Goal: Transaction & Acquisition: Purchase product/service

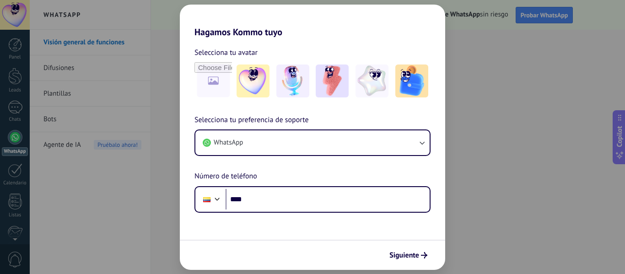
click at [460, 168] on div "Hagamos Kommo tuyo Selecciona tu avatar Selecciona tu preferencia de soporte Wh…" at bounding box center [312, 137] width 625 height 274
click at [499, 145] on div "Hagamos Kommo tuyo Selecciona tu avatar Selecciona tu preferencia de soporte Wh…" at bounding box center [312, 137] width 625 height 274
click at [147, 79] on div "Hagamos Kommo tuyo Selecciona tu avatar Selecciona tu preferencia de soporte Wh…" at bounding box center [312, 137] width 625 height 274
drag, startPoint x: 407, startPoint y: 244, endPoint x: 409, endPoint y: 251, distance: 7.5
click at [408, 249] on div "Siguiente" at bounding box center [312, 255] width 265 height 30
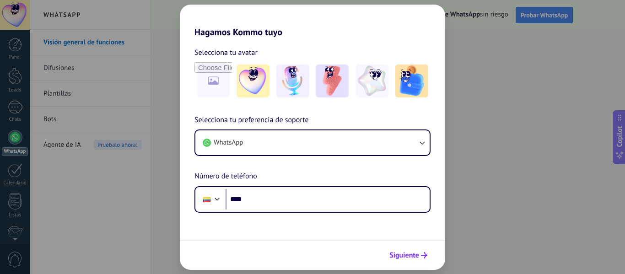
click at [410, 259] on span "Siguiente" at bounding box center [404, 255] width 30 height 6
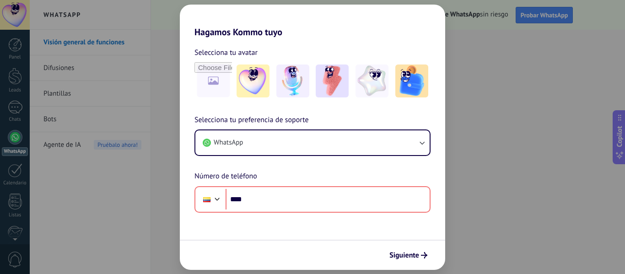
click at [7, 57] on div "Hagamos Kommo tuyo Selecciona tu avatar Selecciona tu preferencia de soporte Wh…" at bounding box center [312, 137] width 625 height 274
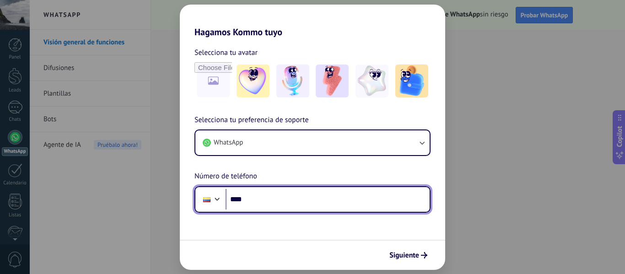
click at [300, 206] on input "****" at bounding box center [328, 199] width 204 height 21
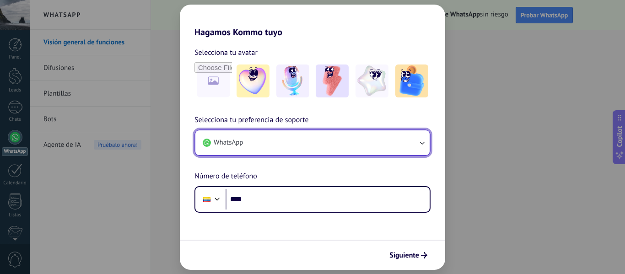
click at [313, 140] on button "WhatsApp" at bounding box center [312, 142] width 234 height 25
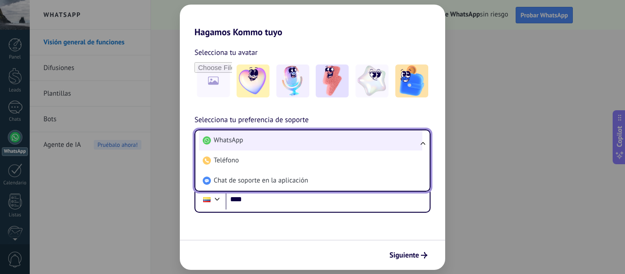
click at [279, 145] on li "WhatsApp" at bounding box center [310, 140] width 223 height 20
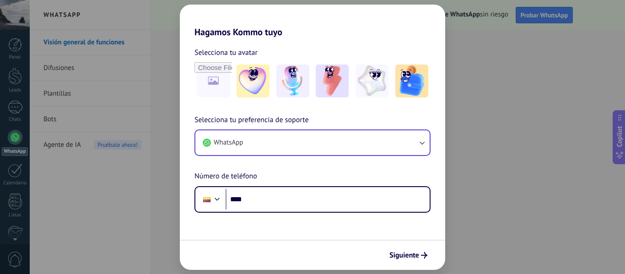
click at [286, 168] on div "Selecciona tu preferencia de soporte WhatsApp Número de teléfono Phone ****" at bounding box center [312, 163] width 265 height 98
click at [257, 83] on img at bounding box center [253, 81] width 33 height 33
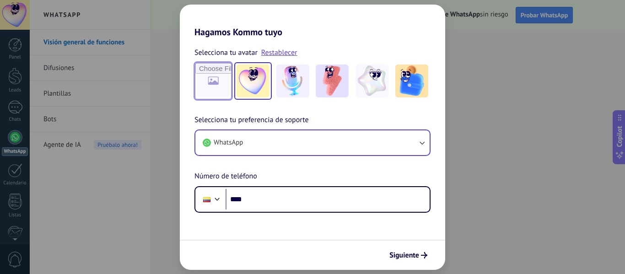
click at [217, 84] on input "file" at bounding box center [213, 81] width 36 height 36
click at [300, 60] on div "Selecciona tu avatar Restablecer" at bounding box center [313, 73] width 236 height 53
click at [368, 73] on img at bounding box center [372, 81] width 33 height 33
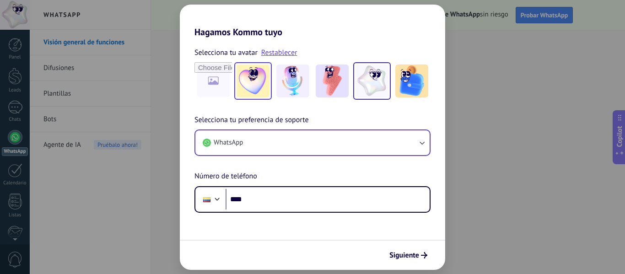
click at [243, 74] on img at bounding box center [253, 81] width 33 height 33
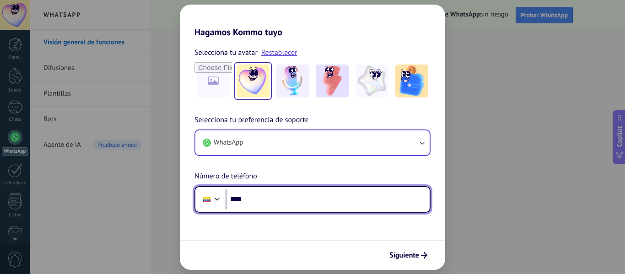
click at [288, 195] on input "****" at bounding box center [328, 199] width 204 height 21
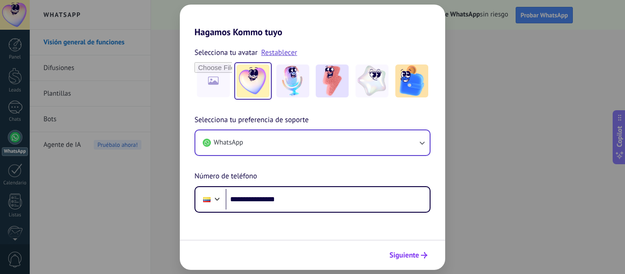
click at [416, 256] on span "Siguiente" at bounding box center [404, 255] width 30 height 6
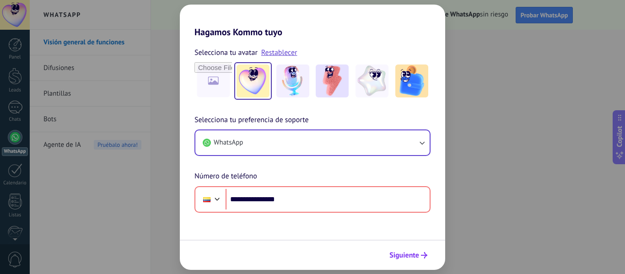
click at [422, 253] on icon "submit" at bounding box center [424, 255] width 6 height 6
click at [392, 264] on div "Siguiente" at bounding box center [312, 255] width 265 height 30
click at [399, 260] on button "Siguiente" at bounding box center [408, 256] width 46 height 16
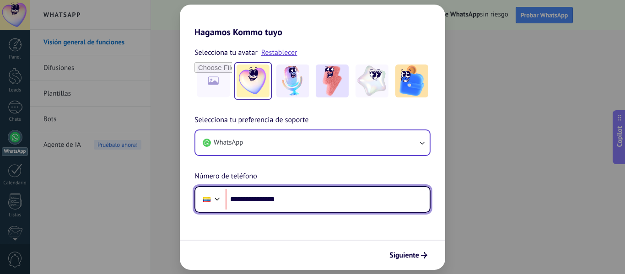
drag, startPoint x: 313, startPoint y: 206, endPoint x: 238, endPoint y: 202, distance: 75.6
click at [237, 207] on input "**********" at bounding box center [328, 199] width 204 height 21
type input "**"
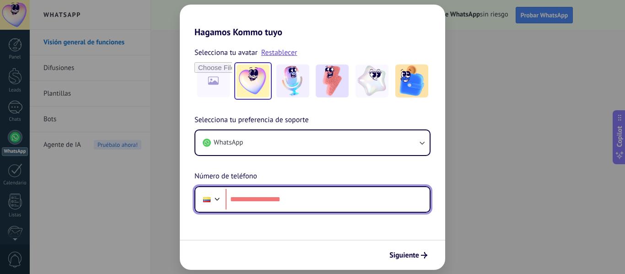
click at [261, 206] on input "tel" at bounding box center [328, 199] width 204 height 21
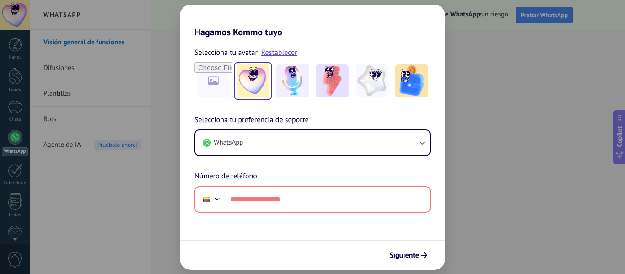
click at [489, 50] on div "Hagamos Kommo tuyo Selecciona tu avatar Restablecer Selecciona tu preferencia d…" at bounding box center [312, 137] width 625 height 274
click at [481, 34] on div "Hagamos Kommo tuyo Selecciona tu avatar Restablecer Selecciona tu preferencia d…" at bounding box center [312, 137] width 625 height 274
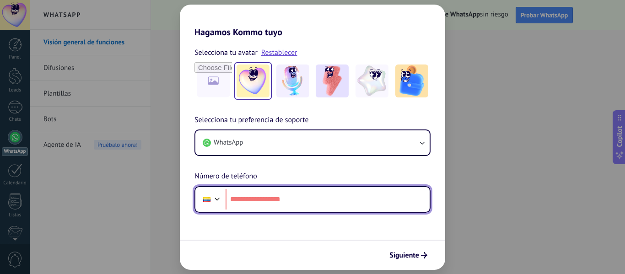
click at [267, 193] on input "tel" at bounding box center [328, 199] width 204 height 21
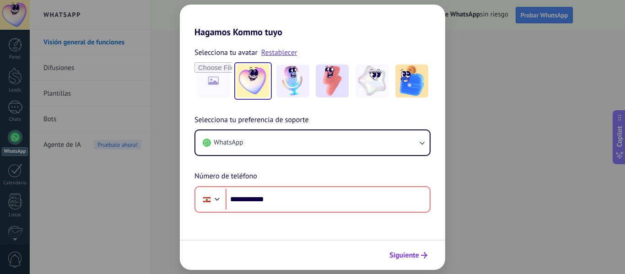
click at [422, 252] on button "Siguiente" at bounding box center [408, 256] width 46 height 16
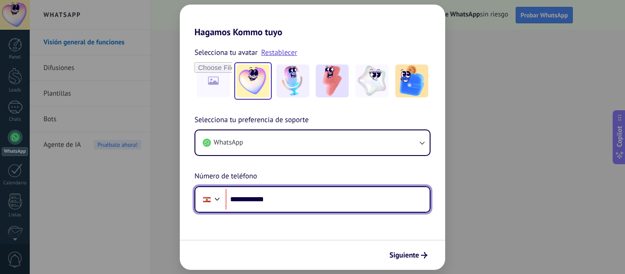
click at [236, 199] on input "**********" at bounding box center [328, 199] width 204 height 21
click at [237, 202] on input "**********" at bounding box center [328, 199] width 204 height 21
click at [292, 202] on input "**********" at bounding box center [328, 199] width 204 height 21
click at [238, 198] on input "**********" at bounding box center [328, 199] width 204 height 21
click at [213, 198] on div at bounding box center [217, 198] width 11 height 11
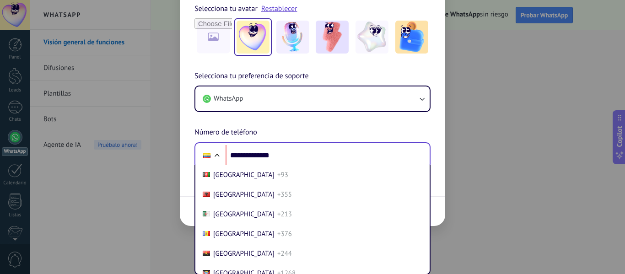
scroll to position [973, 0]
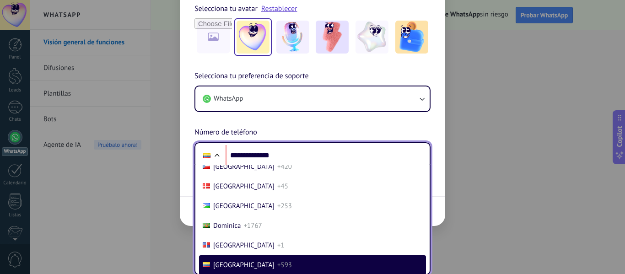
click at [229, 267] on span "[GEOGRAPHIC_DATA]" at bounding box center [243, 265] width 61 height 9
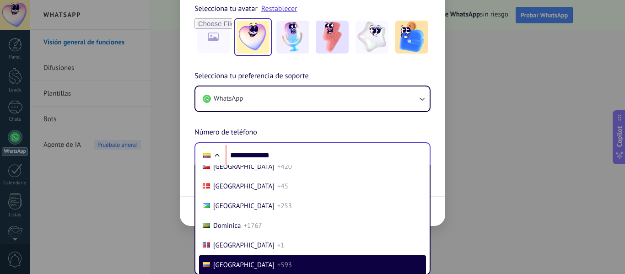
scroll to position [0, 0]
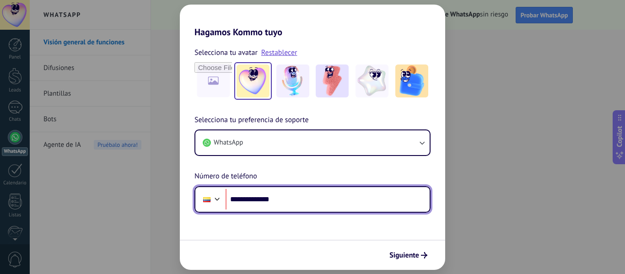
click at [307, 197] on input "**********" at bounding box center [328, 199] width 204 height 21
type input "****"
type input "**"
type input "**********"
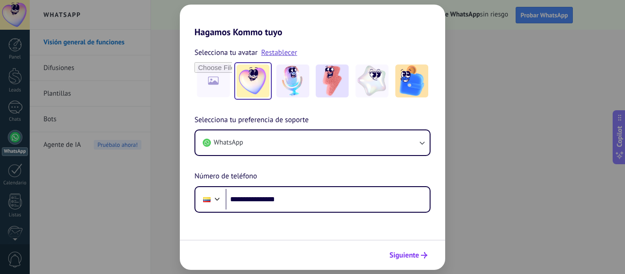
click at [402, 259] on span "Siguiente" at bounding box center [404, 255] width 30 height 6
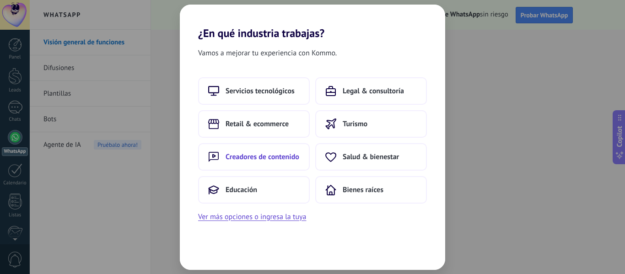
click at [254, 161] on span "Creadores de contenido" at bounding box center [263, 156] width 74 height 9
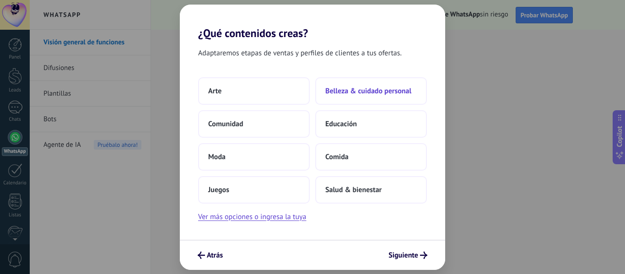
click at [376, 92] on span "Belleza & cuidado personal" at bounding box center [368, 90] width 86 height 9
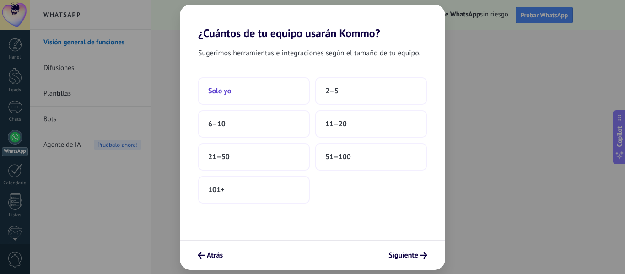
click at [277, 86] on button "Solo yo" at bounding box center [254, 90] width 112 height 27
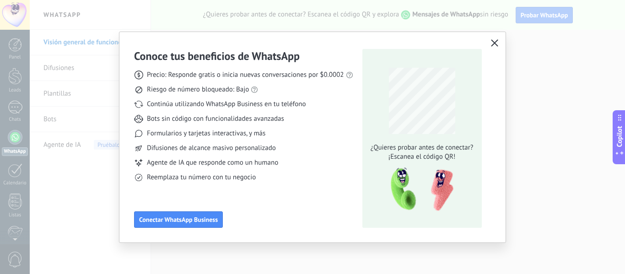
click at [494, 43] on icon "button" at bounding box center [494, 42] width 7 height 7
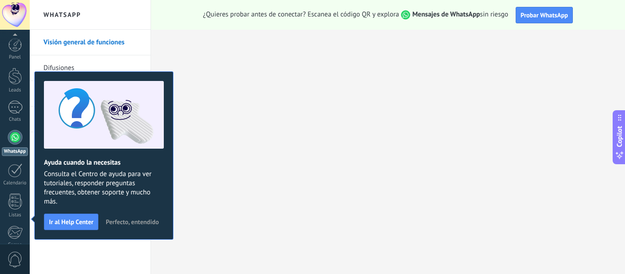
scroll to position [107, 0]
click at [132, 223] on span "Perfecto, entendido" at bounding box center [132, 222] width 53 height 6
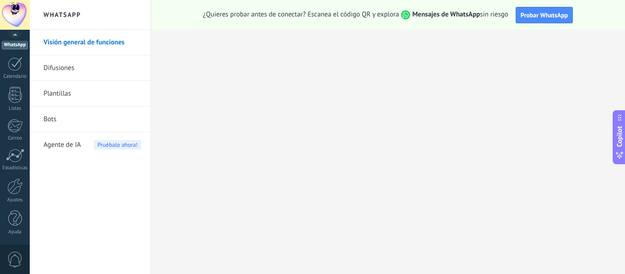
click at [16, 11] on div at bounding box center [15, 15] width 30 height 30
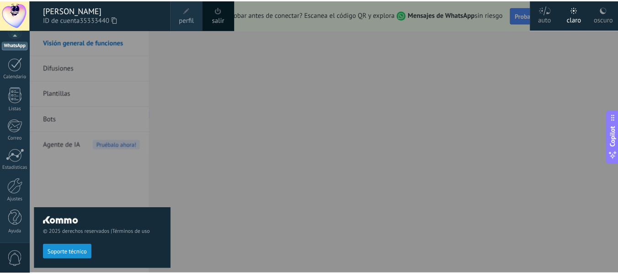
scroll to position [0, 0]
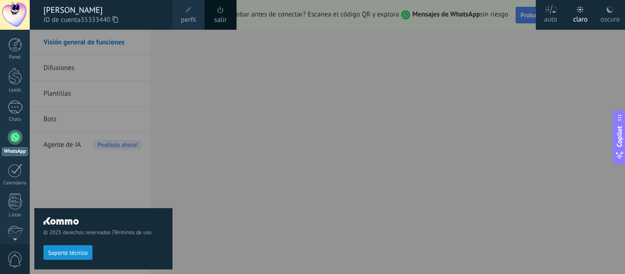
click at [602, 10] on div "oscuro" at bounding box center [609, 18] width 19 height 24
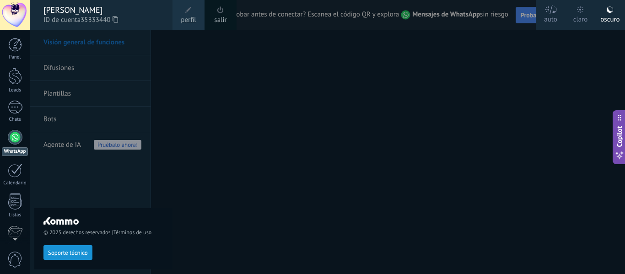
click at [101, 190] on div "© 2025 derechos reservados | Términos de uso Soporte técnico" at bounding box center [103, 152] width 138 height 244
click at [1, 15] on div at bounding box center [15, 15] width 30 height 30
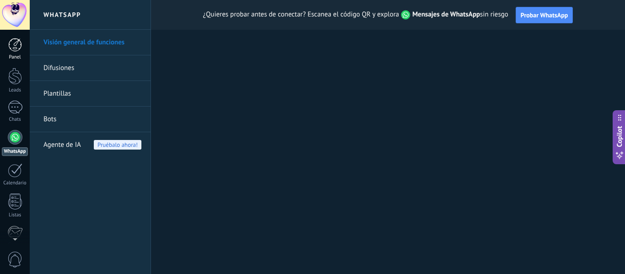
click at [17, 47] on div at bounding box center [15, 45] width 14 height 14
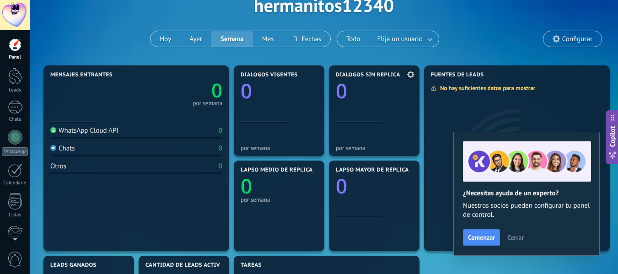
scroll to position [26, 0]
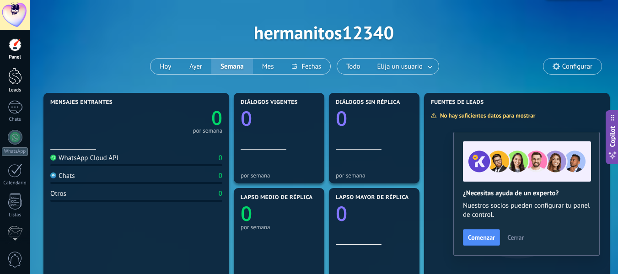
click at [21, 79] on div at bounding box center [15, 76] width 14 height 17
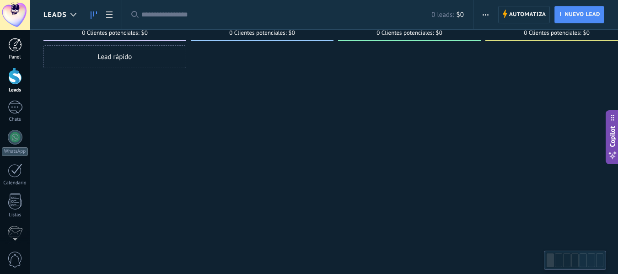
click at [13, 47] on div at bounding box center [15, 45] width 14 height 14
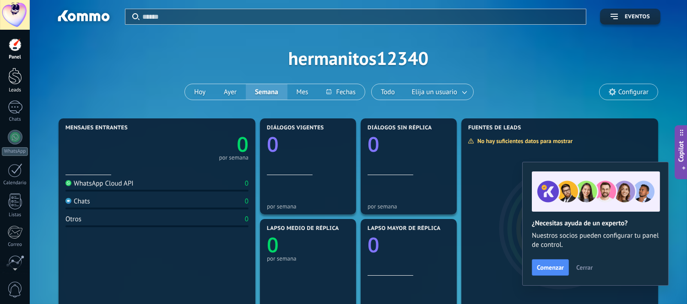
click at [5, 79] on link "Leads" at bounding box center [15, 81] width 30 height 26
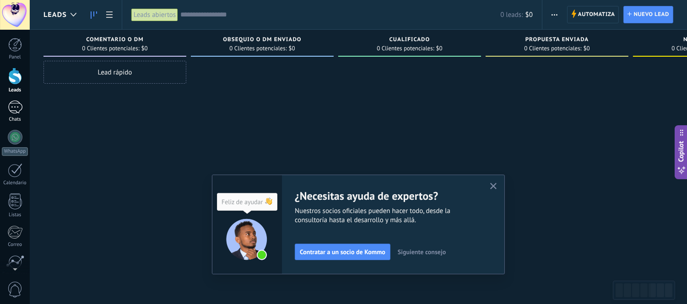
click at [15, 108] on div at bounding box center [15, 107] width 15 height 13
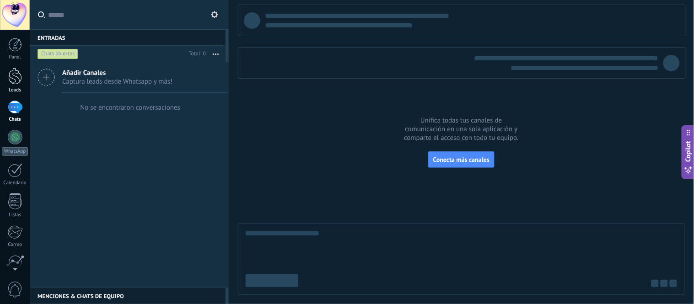
click at [17, 83] on div at bounding box center [15, 76] width 14 height 17
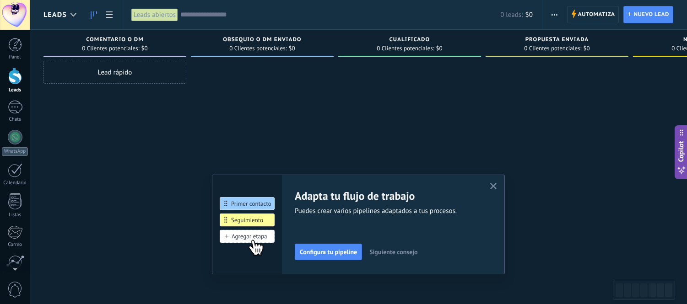
click at [496, 187] on use "button" at bounding box center [493, 186] width 7 height 7
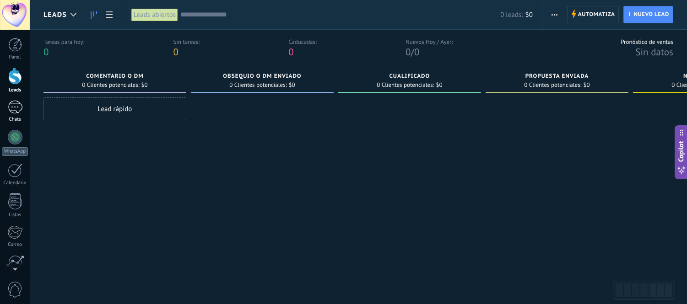
click at [16, 112] on div at bounding box center [15, 107] width 15 height 13
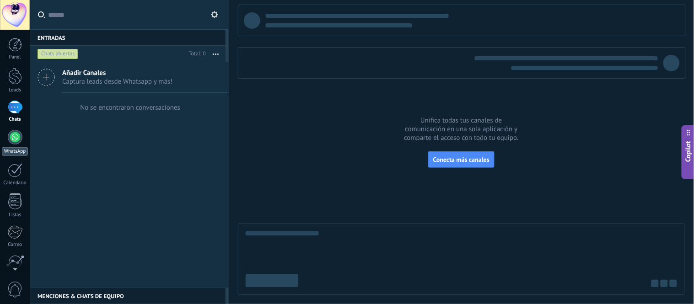
click at [19, 145] on link "WhatsApp" at bounding box center [15, 143] width 30 height 26
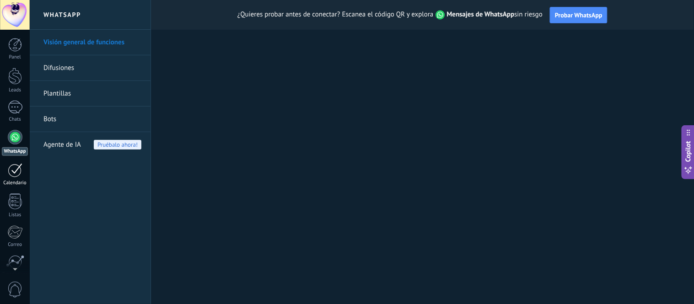
click at [21, 171] on div at bounding box center [15, 170] width 15 height 14
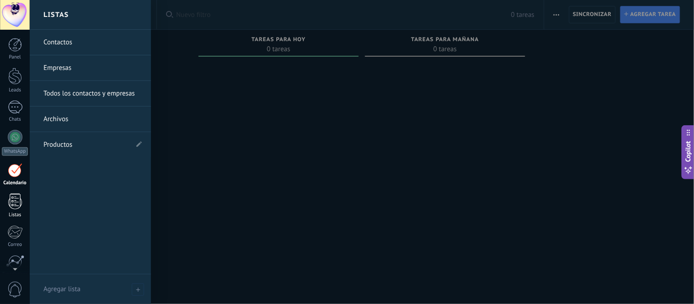
click at [15, 196] on div at bounding box center [15, 202] width 14 height 16
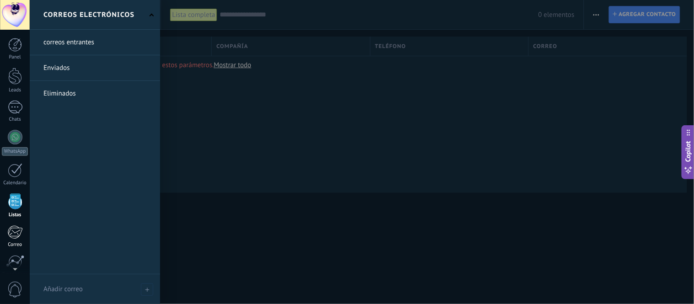
click at [14, 232] on div at bounding box center [14, 233] width 15 height 14
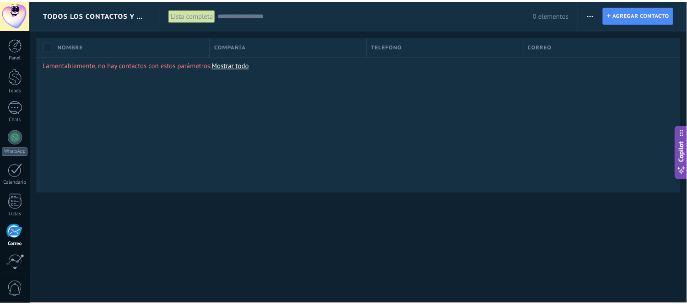
scroll to position [76, 0]
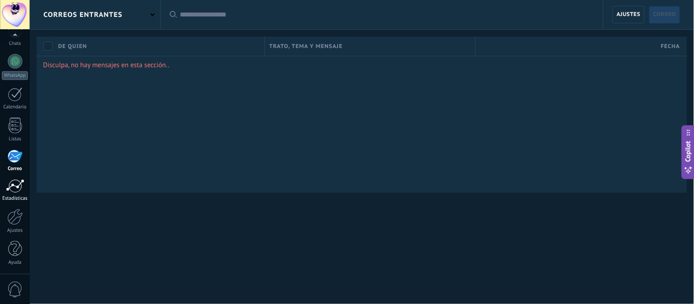
click at [19, 181] on div at bounding box center [15, 186] width 18 height 14
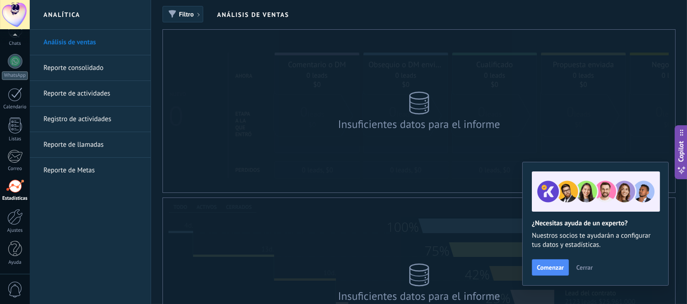
click at [592, 269] on span "Cerrar" at bounding box center [584, 268] width 16 height 6
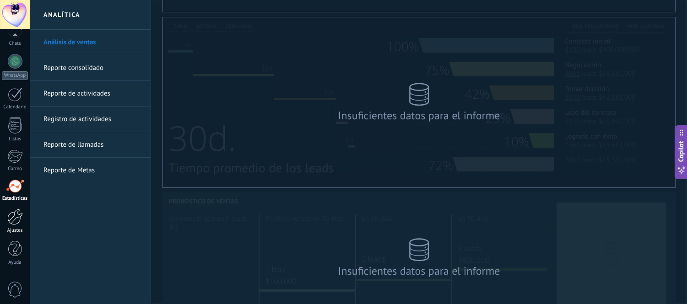
scroll to position [203, 0]
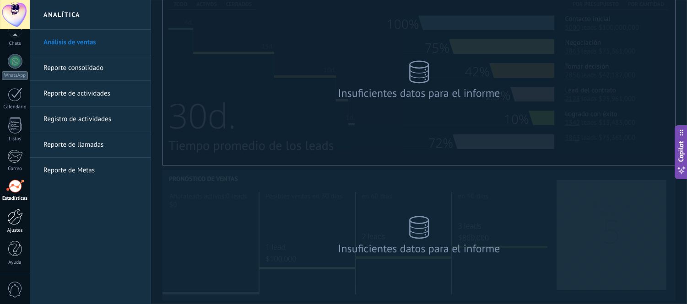
click at [16, 218] on div at bounding box center [15, 217] width 16 height 16
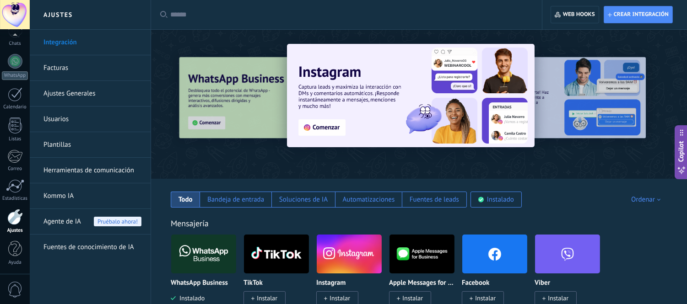
click at [206, 15] on input "text" at bounding box center [349, 15] width 359 height 10
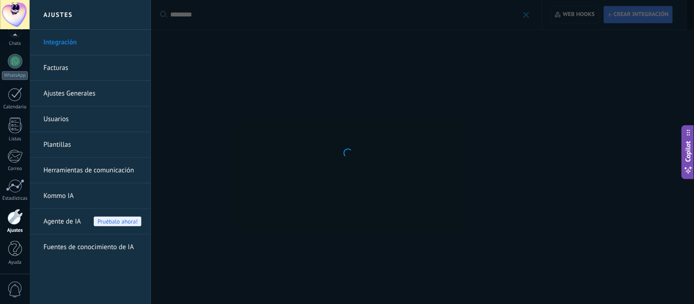
type input "*********"
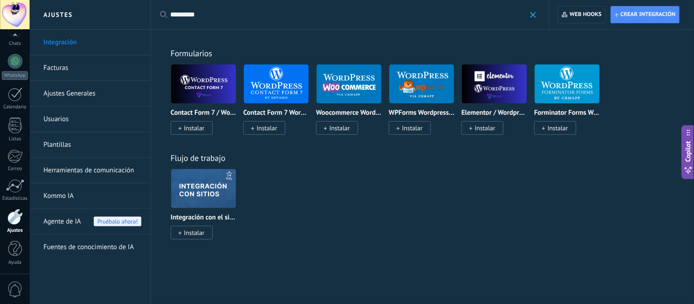
drag, startPoint x: 221, startPoint y: 16, endPoint x: 144, endPoint y: 10, distance: 76.7
click at [146, 10] on div "Ajustes Integración Facturas Ajustes Generales Usuarios Plantillas Herramientas…" at bounding box center [362, 152] width 665 height 304
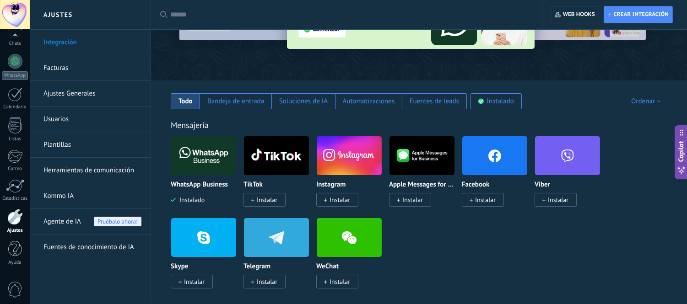
scroll to position [102, 0]
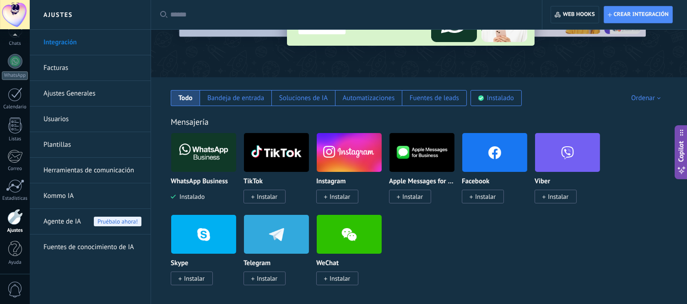
click at [69, 195] on link "Kommo IA" at bounding box center [92, 197] width 98 height 26
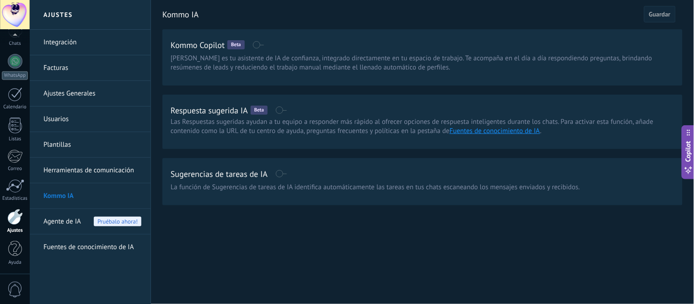
click at [86, 118] on link "Usuarios" at bounding box center [92, 120] width 98 height 26
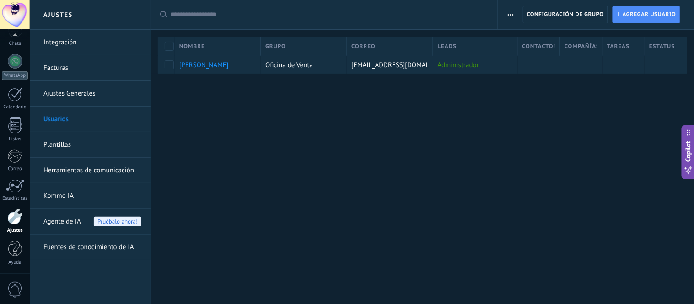
click at [81, 98] on link "Ajustes Generales" at bounding box center [92, 94] width 98 height 26
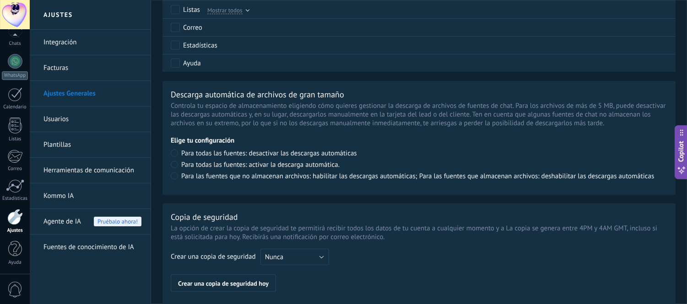
scroll to position [506, 0]
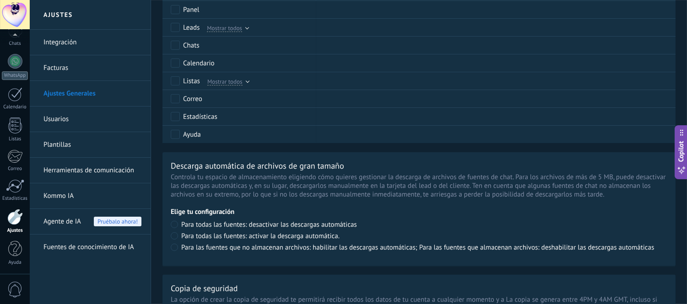
click at [68, 74] on link "Facturas" at bounding box center [92, 68] width 98 height 26
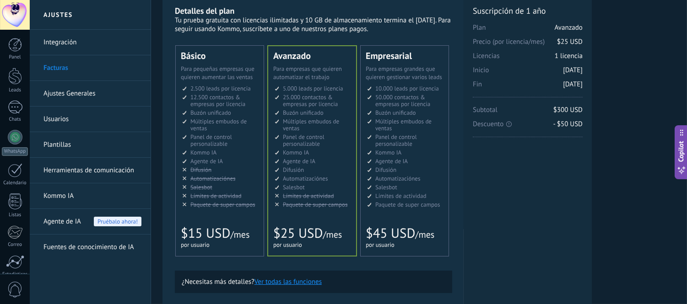
scroll to position [51, 0]
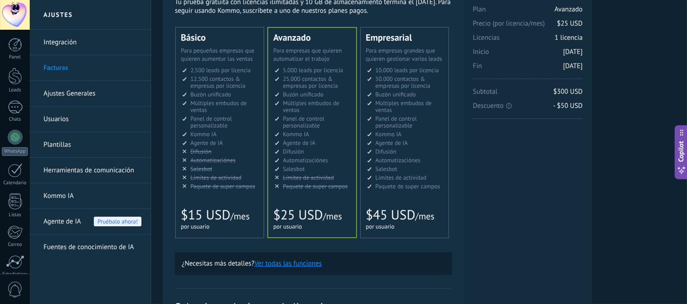
click at [223, 153] on li "Рассылки Broadcasting Difusión Google Analytics和网站集成 Difusão Penyiaran Toplu Me…" at bounding box center [220, 151] width 76 height 7
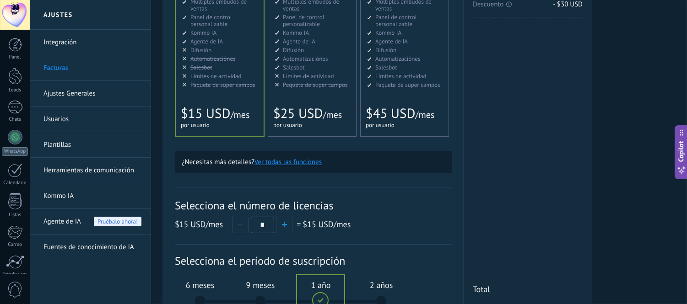
scroll to position [254, 0]
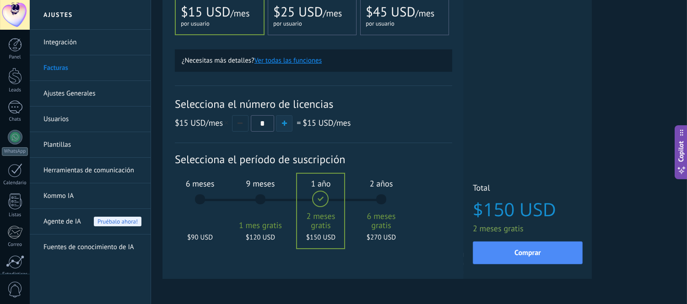
click at [276, 126] on button "button" at bounding box center [284, 123] width 16 height 16
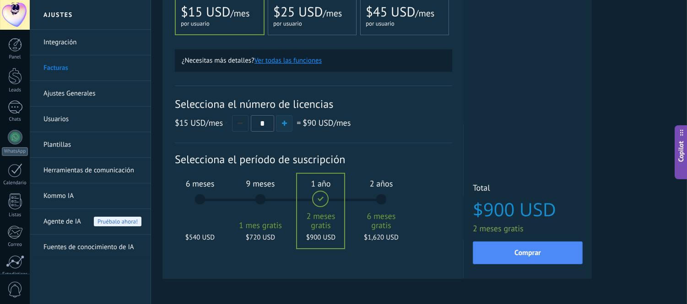
click at [276, 126] on button "button" at bounding box center [284, 123] width 16 height 16
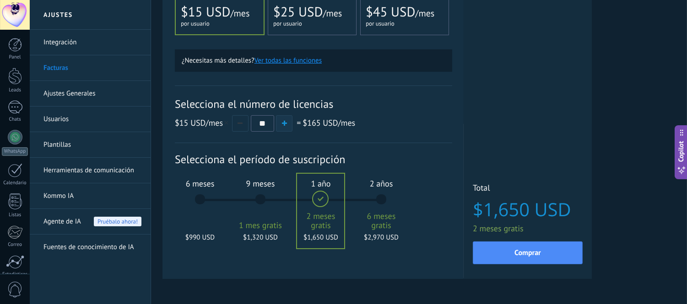
click at [276, 126] on button "button" at bounding box center [284, 123] width 16 height 16
click at [234, 126] on button "button" at bounding box center [240, 123] width 16 height 16
click at [263, 202] on div "9 meses 1 mes gratis $1,440 USD" at bounding box center [260, 204] width 49 height 65
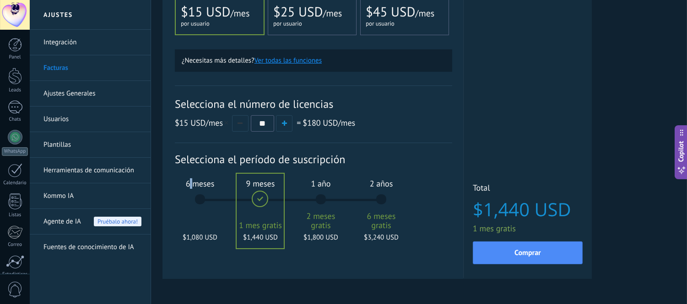
click at [192, 200] on div "6 meses $1,080 USD" at bounding box center [199, 204] width 49 height 65
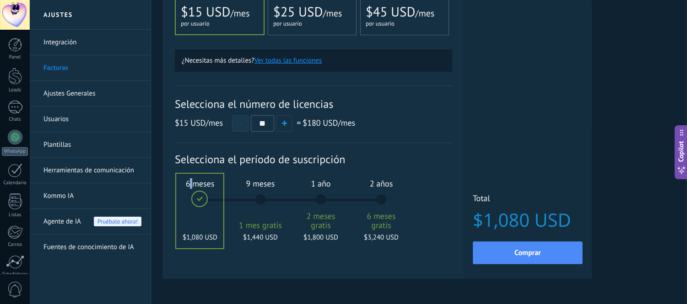
click at [238, 129] on button "button" at bounding box center [240, 123] width 16 height 16
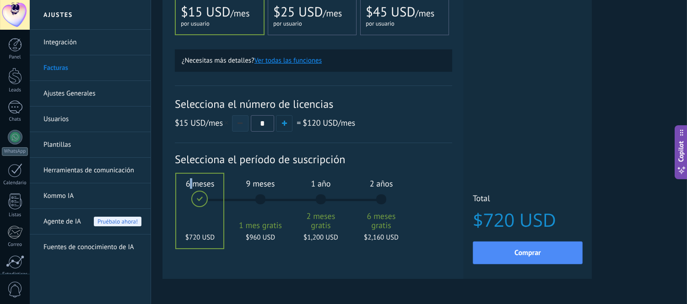
click at [238, 129] on button "button" at bounding box center [240, 123] width 16 height 16
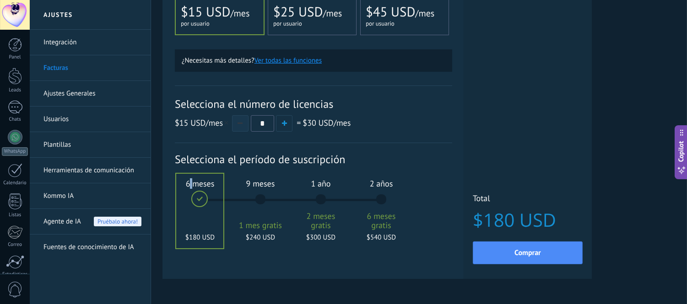
click at [238, 129] on button "button" at bounding box center [240, 123] width 16 height 16
click at [240, 120] on button "button" at bounding box center [240, 123] width 16 height 16
click at [286, 120] on button "button" at bounding box center [284, 123] width 16 height 16
click at [439, 119] on div "$15 USD /mes * = $30 USD /mes" at bounding box center [313, 123] width 277 height 17
click at [243, 122] on button "button" at bounding box center [240, 123] width 16 height 16
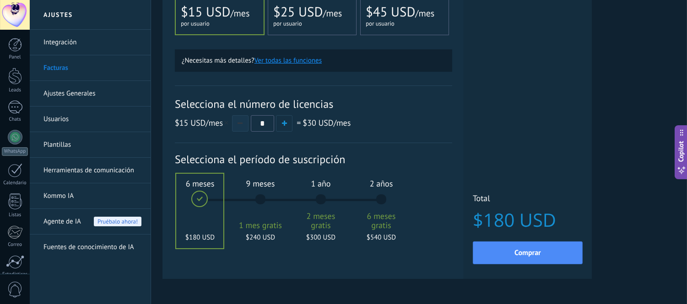
type input "*"
click at [313, 16] on span "$25 USD" at bounding box center [297, 11] width 49 height 17
click at [197, 9] on span "$15 USD" at bounding box center [205, 11] width 49 height 17
click at [296, 11] on span "$25 USD" at bounding box center [297, 11] width 49 height 17
click at [235, 17] on span "/mes" at bounding box center [239, 13] width 19 height 12
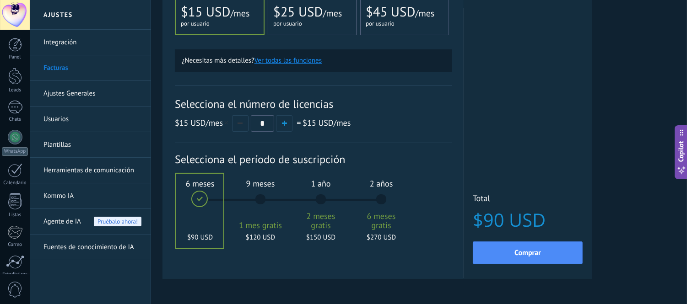
click at [193, 205] on div at bounding box center [199, 211] width 47 height 75
click at [321, 199] on div "1 año 2 meses gratis $150 USD" at bounding box center [320, 204] width 49 height 65
